Goal: Book appointment/travel/reservation

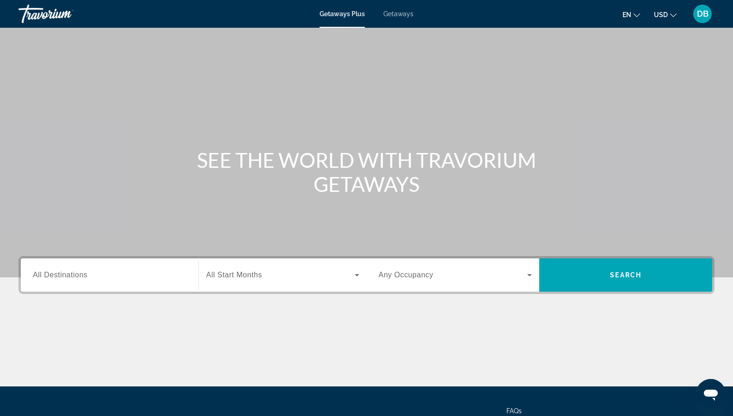
click at [103, 269] on div "Search widget" at bounding box center [110, 275] width 154 height 26
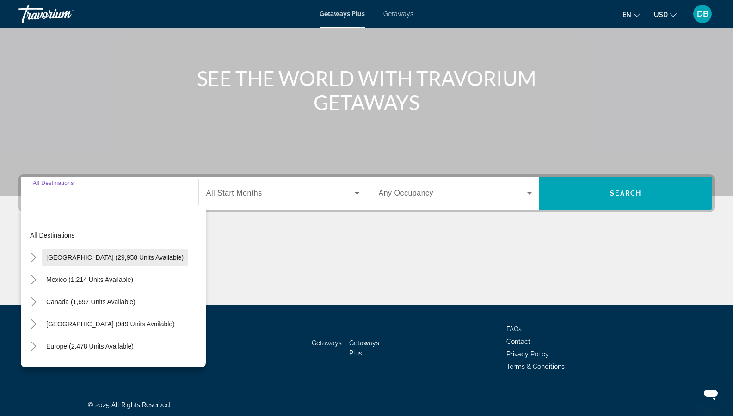
scroll to position [84, 0]
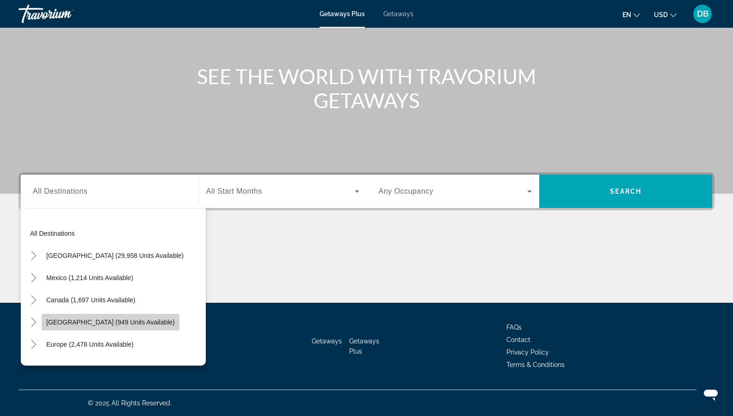
click at [122, 320] on span "[GEOGRAPHIC_DATA] (949 units available)" at bounding box center [110, 322] width 129 height 7
type input "**********"
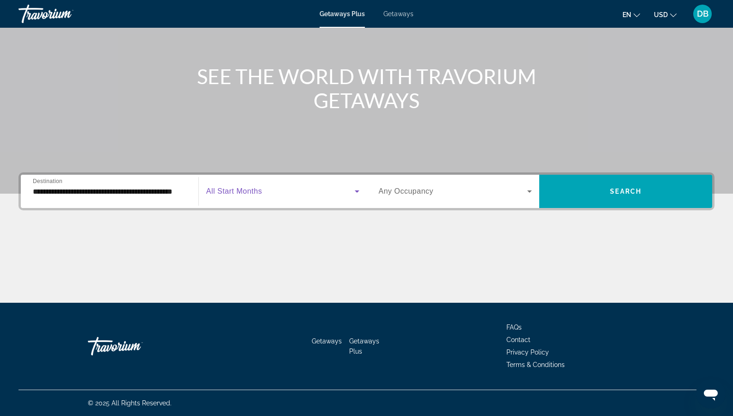
click at [356, 190] on icon "Search widget" at bounding box center [357, 191] width 5 height 2
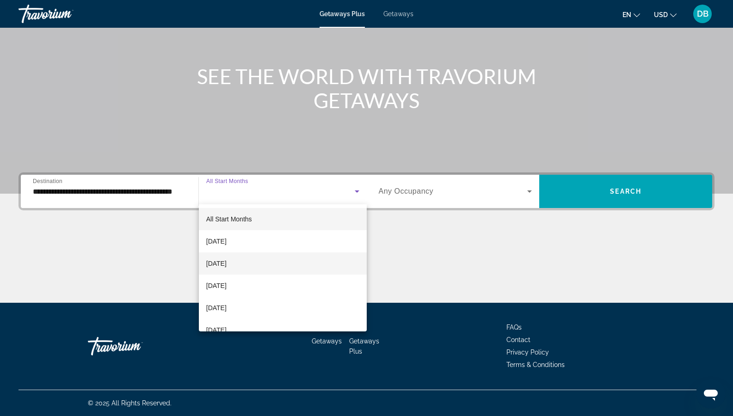
click at [287, 263] on mat-option "[DATE]" at bounding box center [283, 263] width 168 height 22
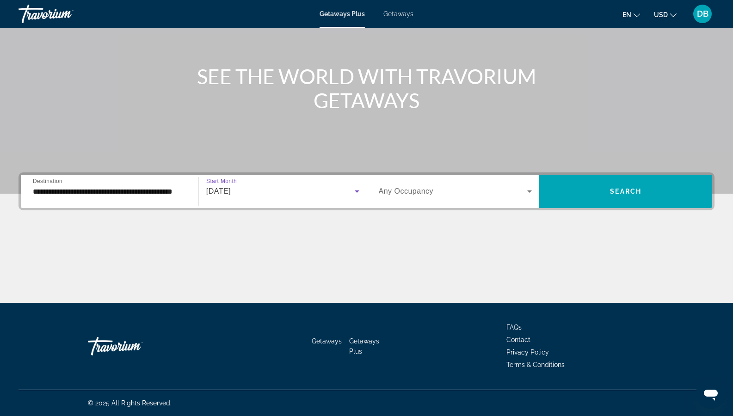
click at [528, 190] on icon "Search widget" at bounding box center [529, 191] width 11 height 11
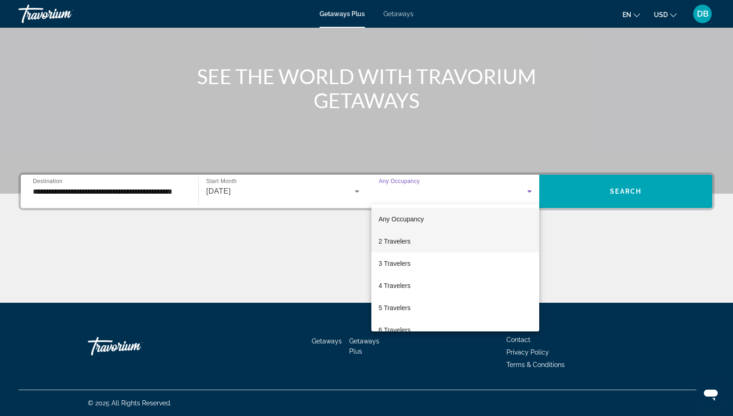
click at [467, 241] on mat-option "2 Travelers" at bounding box center [455, 241] width 168 height 22
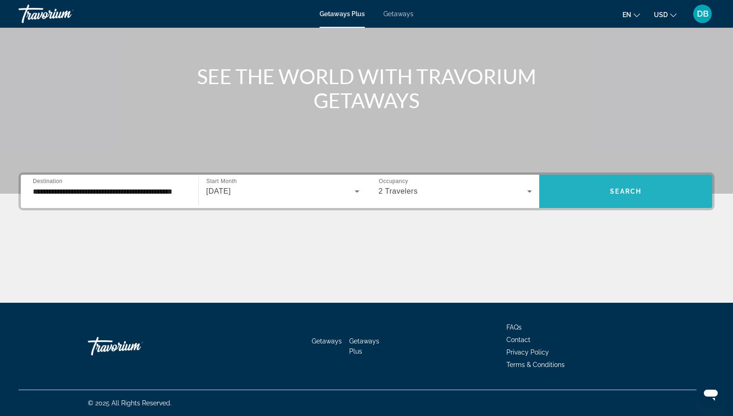
click at [587, 184] on span "Search widget" at bounding box center [625, 191] width 173 height 22
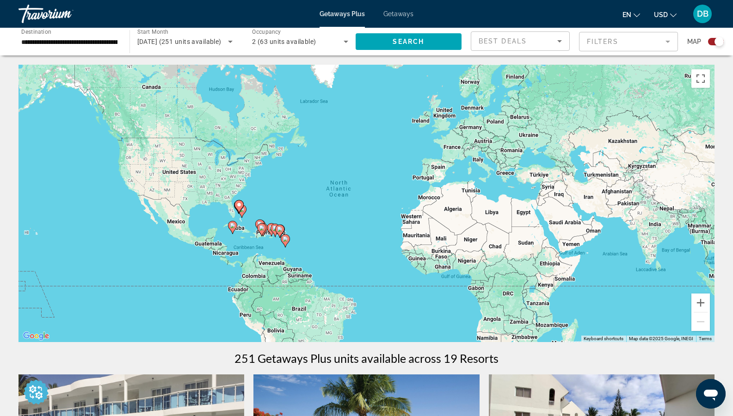
click at [98, 38] on input "**********" at bounding box center [69, 42] width 96 height 11
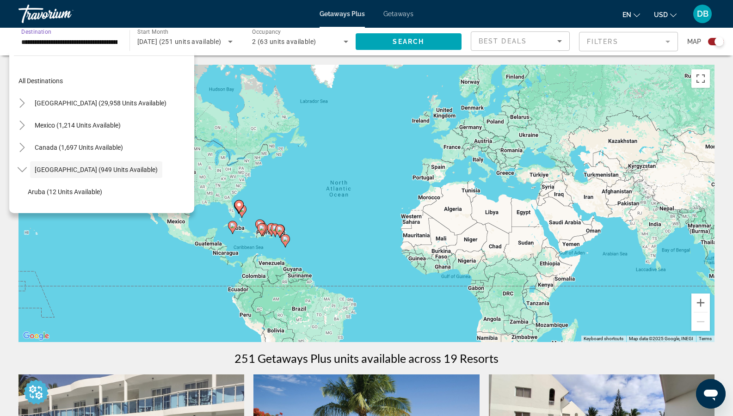
scroll to position [33, 0]
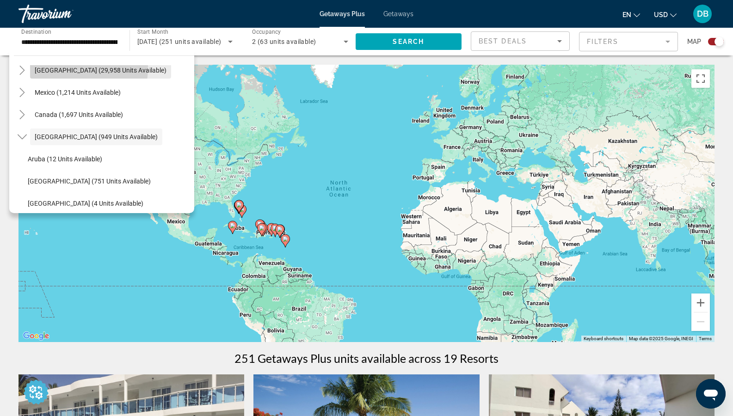
drag, startPoint x: 59, startPoint y: 68, endPoint x: 65, endPoint y: 67, distance: 6.0
click at [60, 68] on span "[GEOGRAPHIC_DATA] (29,958 units available)" at bounding box center [101, 70] width 132 height 7
type input "**********"
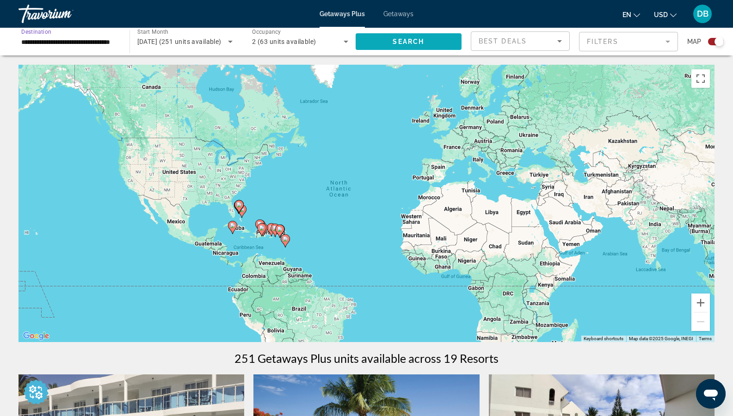
click at [403, 38] on span "Search" at bounding box center [408, 41] width 31 height 7
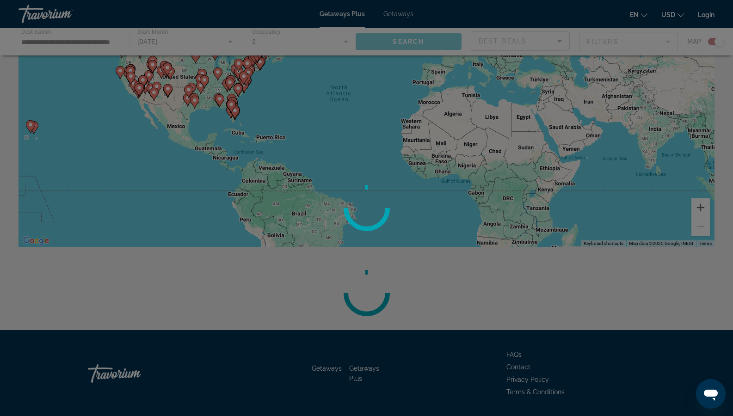
scroll to position [123, 0]
